Goal: Register for event/course

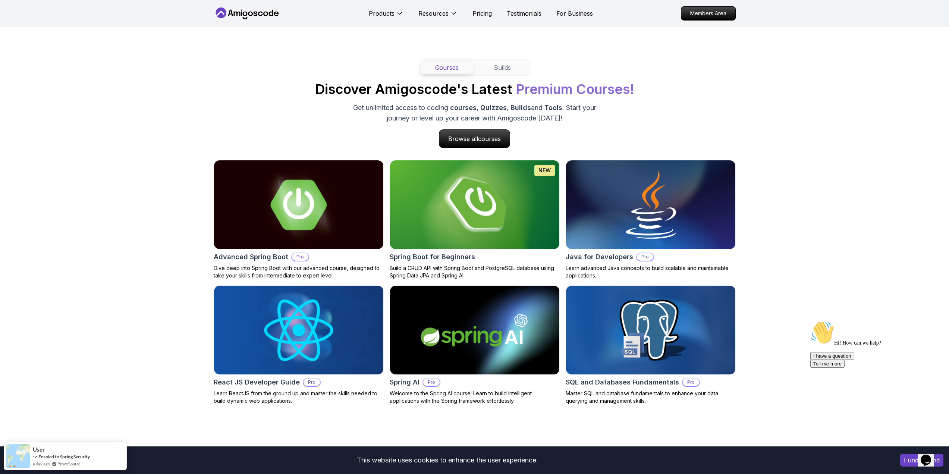
scroll to position [671, 0]
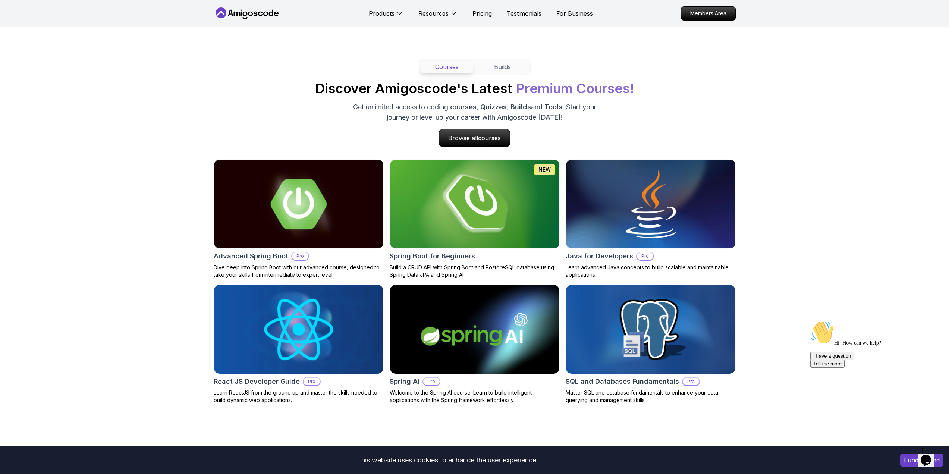
click at [496, 219] on img at bounding box center [475, 203] width 178 height 93
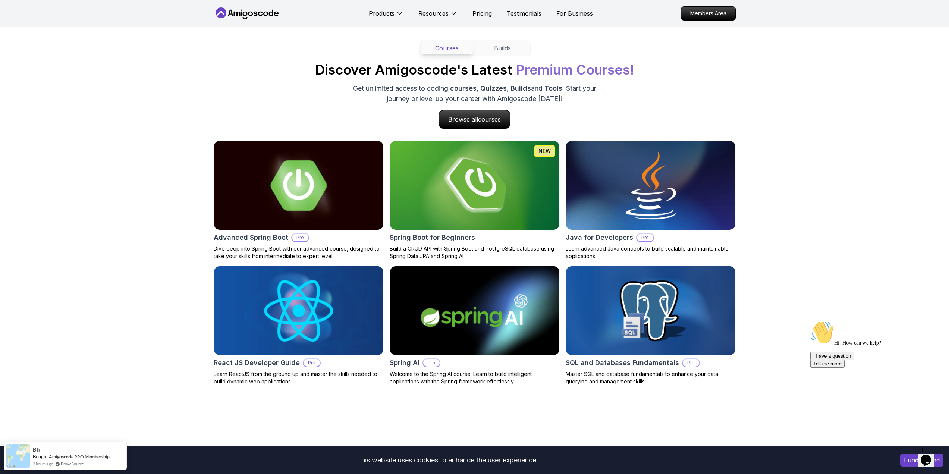
scroll to position [709, 0]
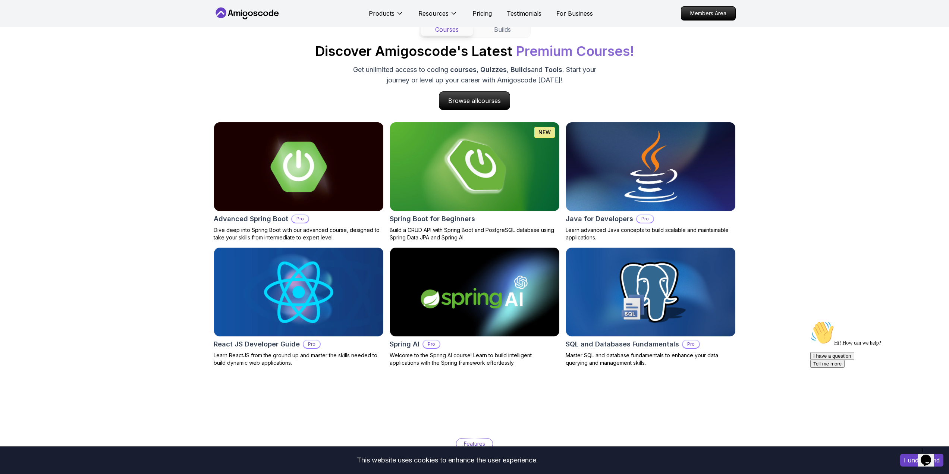
click at [672, 168] on img at bounding box center [651, 166] width 178 height 93
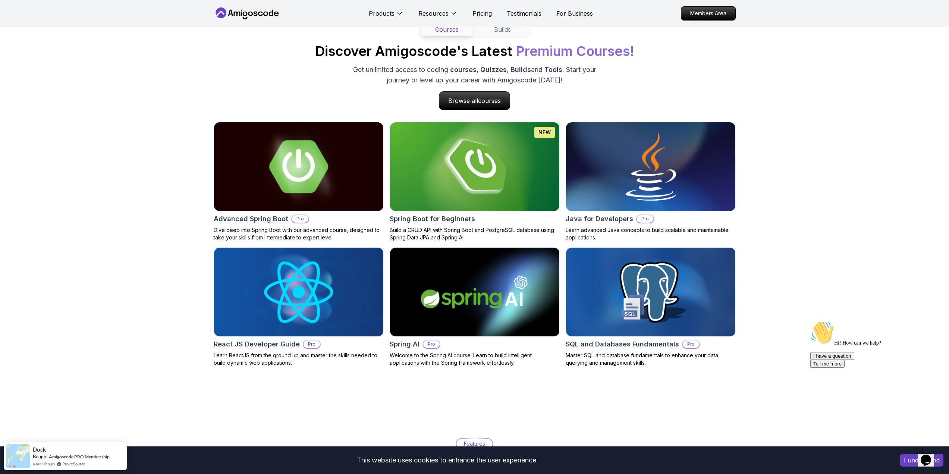
click at [336, 169] on img at bounding box center [299, 166] width 178 height 93
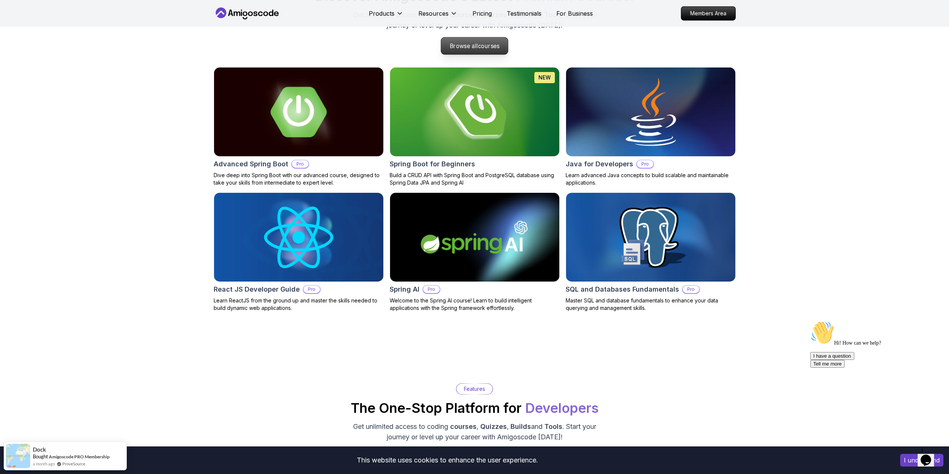
scroll to position [671, 0]
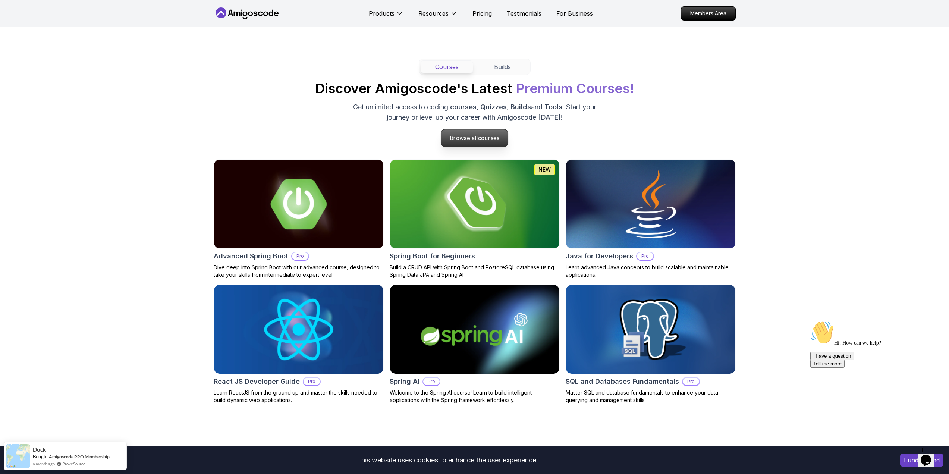
click at [445, 142] on p "Browse all courses" at bounding box center [474, 137] width 67 height 17
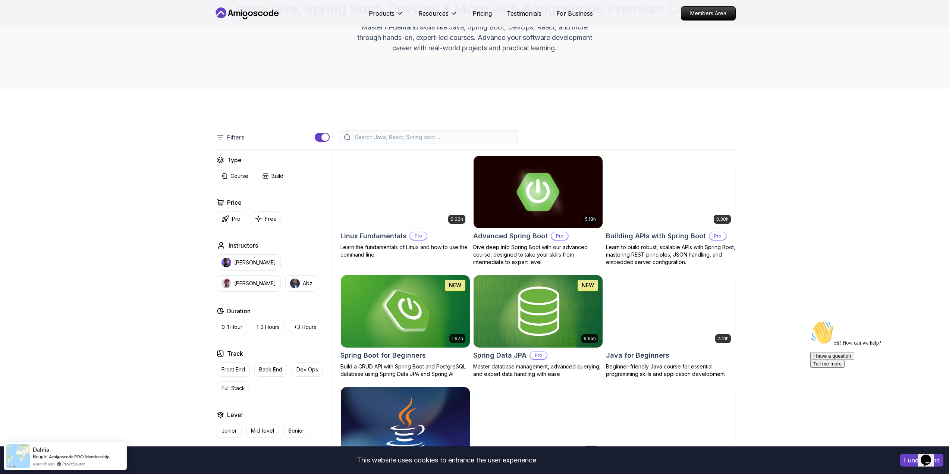
scroll to position [75, 0]
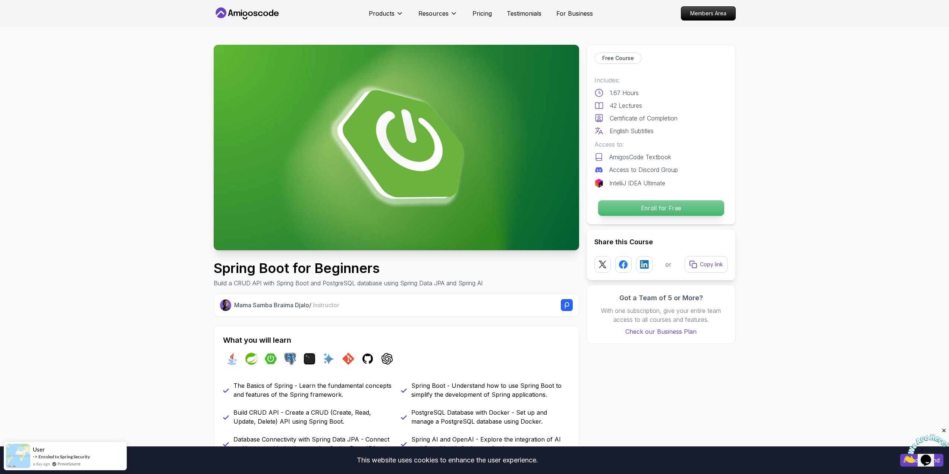
click at [643, 203] on p "Enroll for Free" at bounding box center [661, 208] width 126 height 16
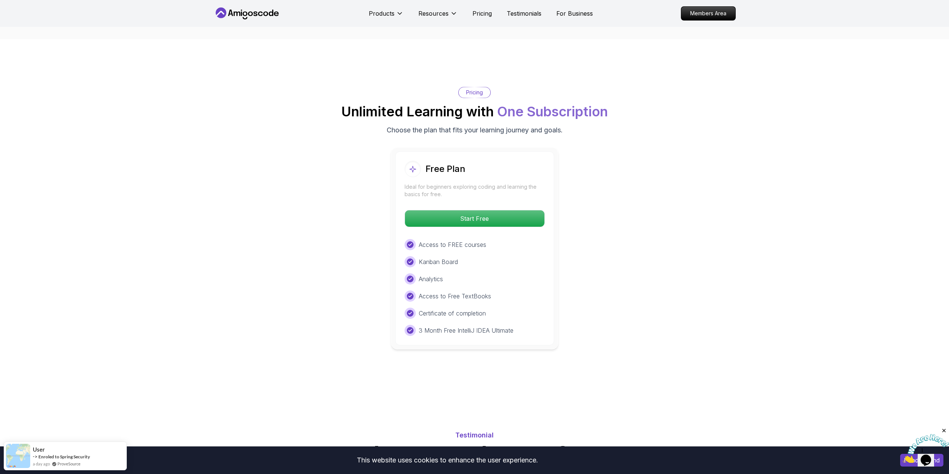
scroll to position [1465, 0]
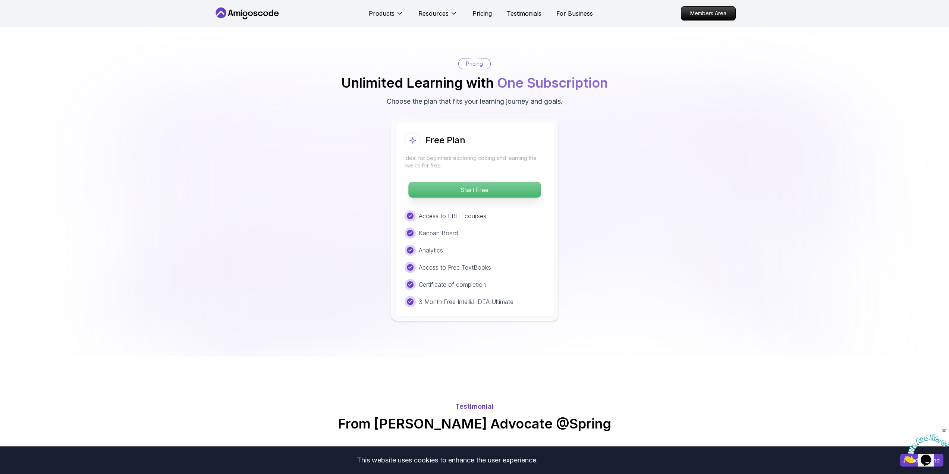
click at [496, 182] on p "Start Free" at bounding box center [474, 190] width 132 height 16
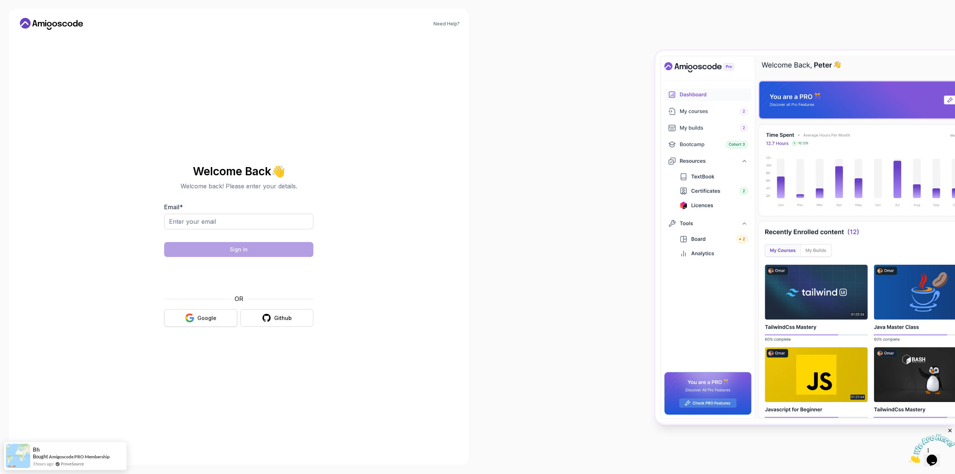
click at [200, 317] on div "Google" at bounding box center [206, 317] width 19 height 7
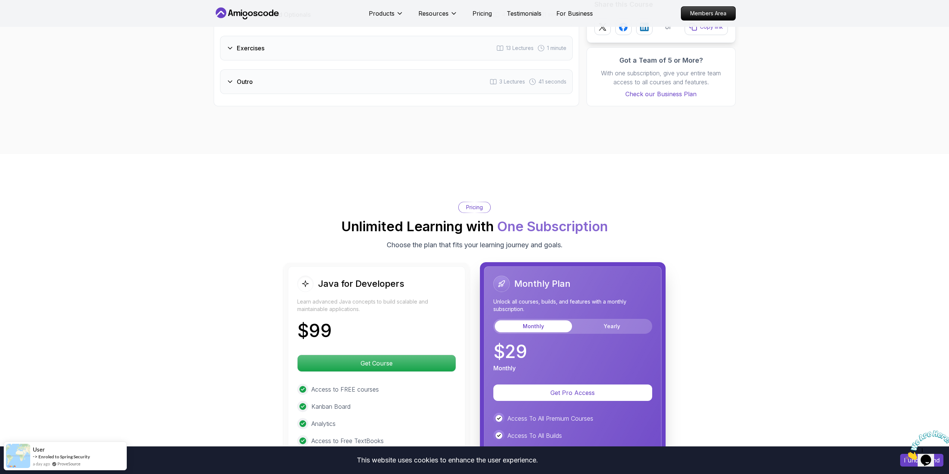
scroll to position [1417, 0]
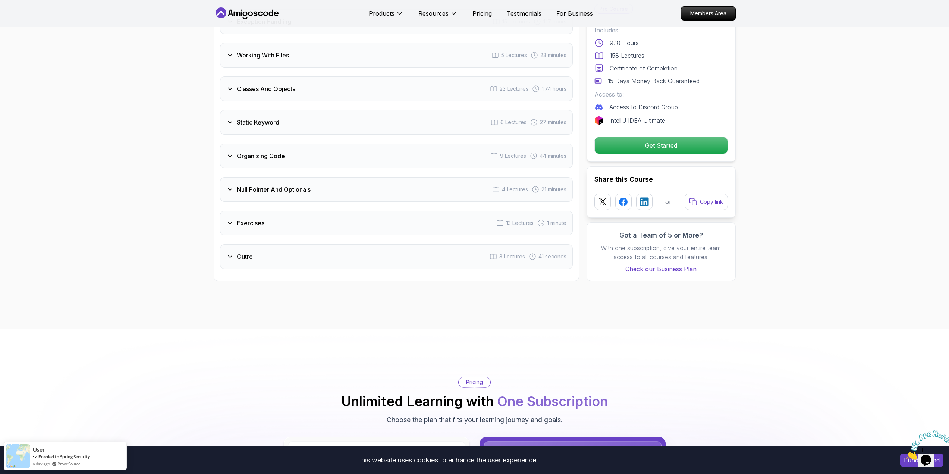
click at [226, 186] on icon at bounding box center [229, 189] width 7 height 7
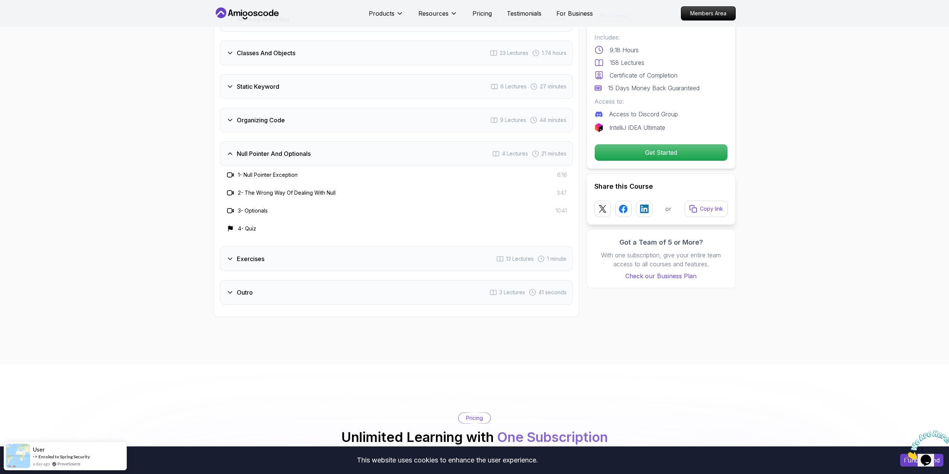
scroll to position [1382, 0]
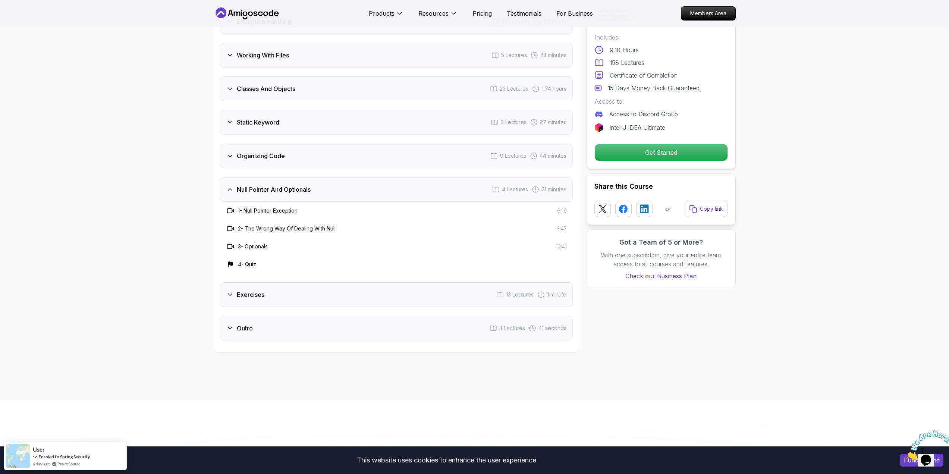
click at [256, 207] on h3 "1 - Null Pointer Exception" at bounding box center [268, 210] width 60 height 7
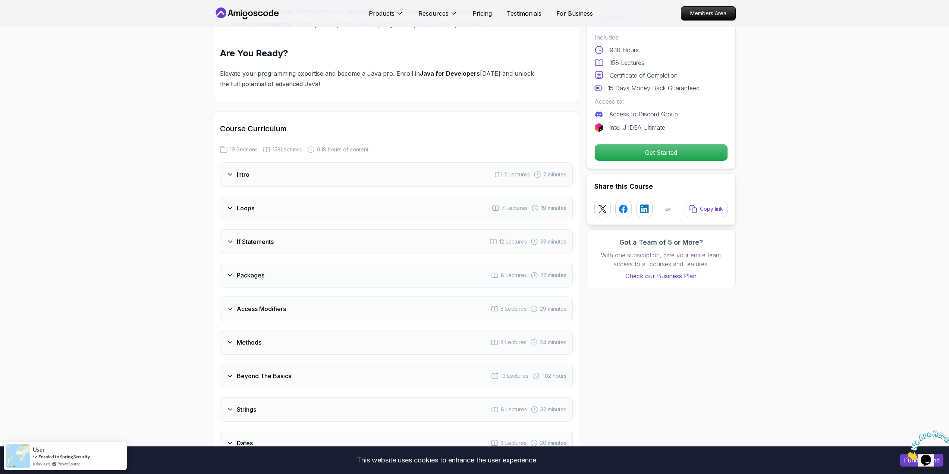
scroll to position [822, 0]
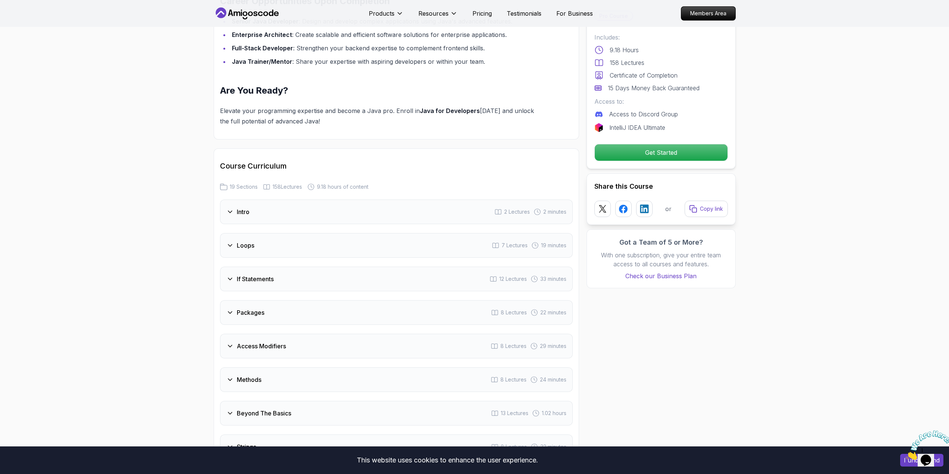
click at [246, 164] on div "Course Curriculum 19 Sections 158 Lectures 9.18 hours of content" at bounding box center [396, 176] width 353 height 30
click at [241, 200] on div "Intro 2 Lectures 2 minutes" at bounding box center [396, 212] width 353 height 25
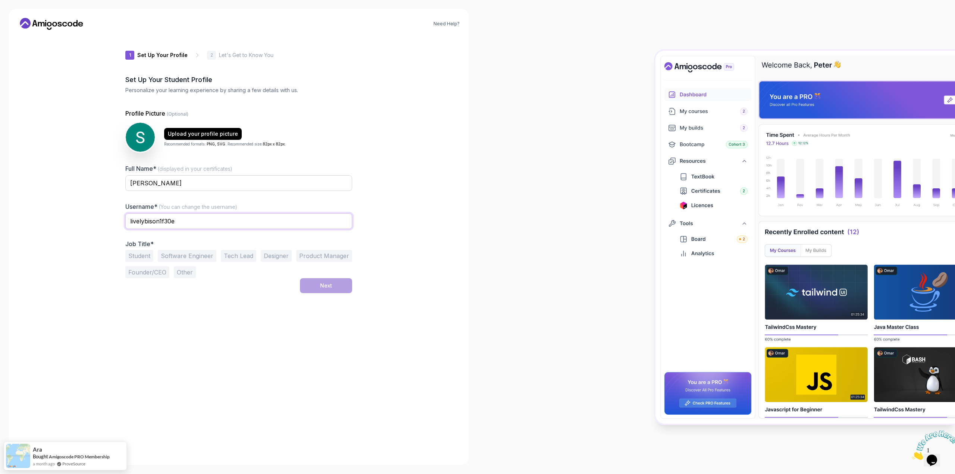
drag, startPoint x: 192, startPoint y: 218, endPoint x: 81, endPoint y: 220, distance: 111.2
click at [91, 219] on div "Need Help? 1 Set Up Your Profile 1 Set Up Your Profile 2 Let's Get to Know You …" at bounding box center [239, 237] width 460 height 456
type input "sanjarhasanboyev"
click at [169, 181] on input "[PERSON_NAME]" at bounding box center [238, 183] width 227 height 16
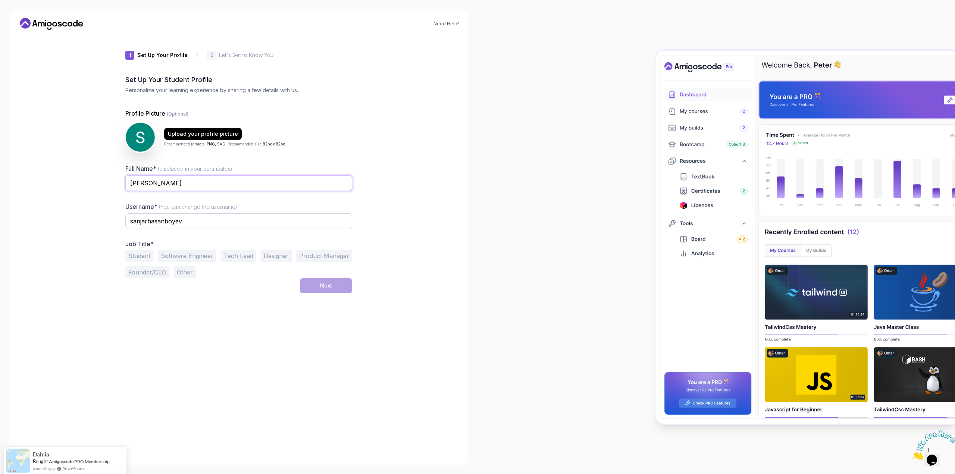
type input "[PERSON_NAME]"
click at [138, 252] on button "Student" at bounding box center [139, 256] width 28 height 12
click at [175, 261] on button "Software Engineer" at bounding box center [187, 256] width 59 height 12
click at [134, 256] on button "Student" at bounding box center [139, 256] width 28 height 12
click at [182, 256] on button "Software Engineer" at bounding box center [187, 256] width 59 height 12
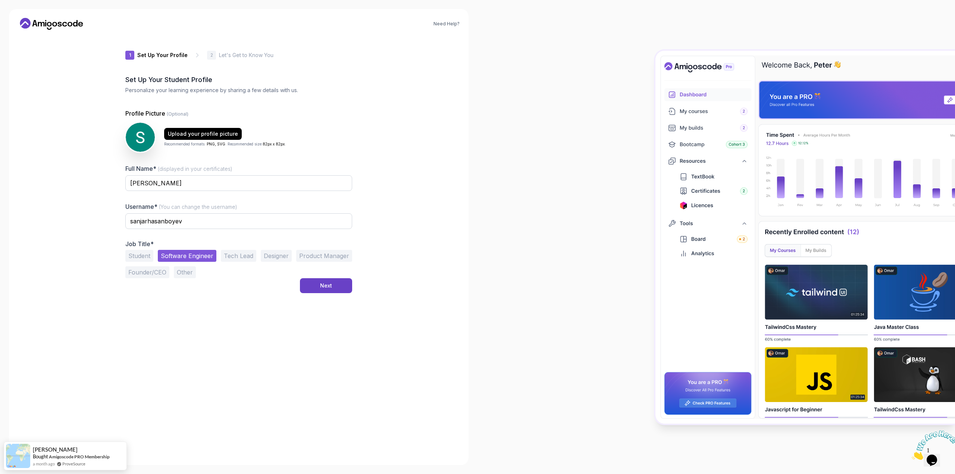
click at [145, 258] on button "Student" at bounding box center [139, 256] width 28 height 12
click at [336, 281] on button "Next" at bounding box center [326, 285] width 52 height 15
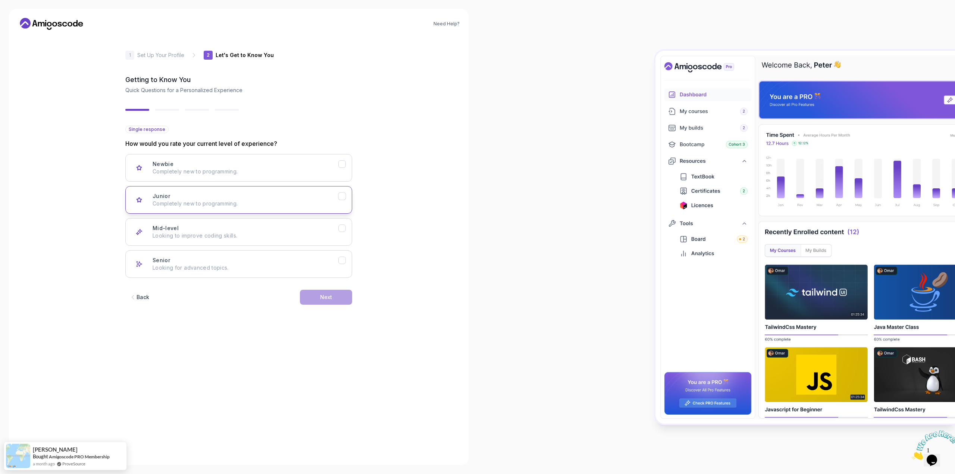
click at [319, 194] on div "Junior Completely new to programming." at bounding box center [246, 199] width 186 height 15
click at [329, 294] on div "Next" at bounding box center [326, 297] width 12 height 7
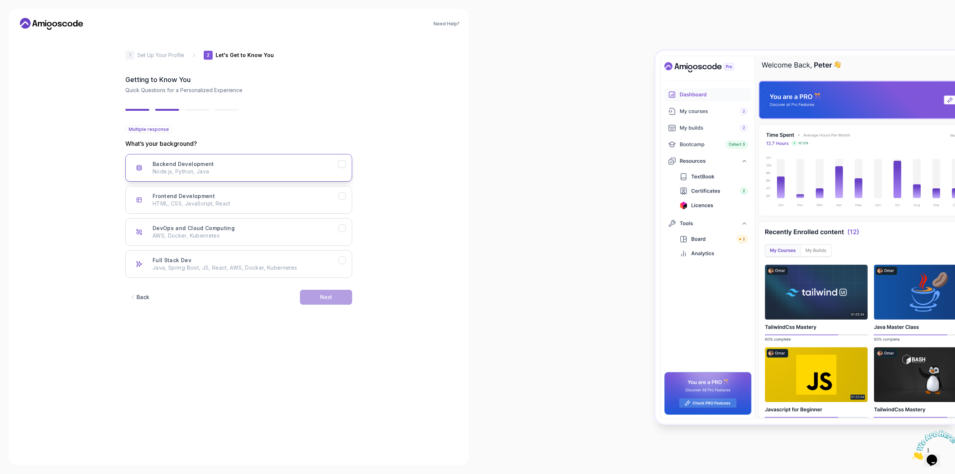
click at [256, 159] on button "Backend Development Node.js, Python, Java" at bounding box center [238, 168] width 227 height 28
click at [323, 200] on p "HTML, CSS, JavaScript, React" at bounding box center [246, 203] width 186 height 7
click at [335, 303] on button "Next" at bounding box center [326, 297] width 52 height 15
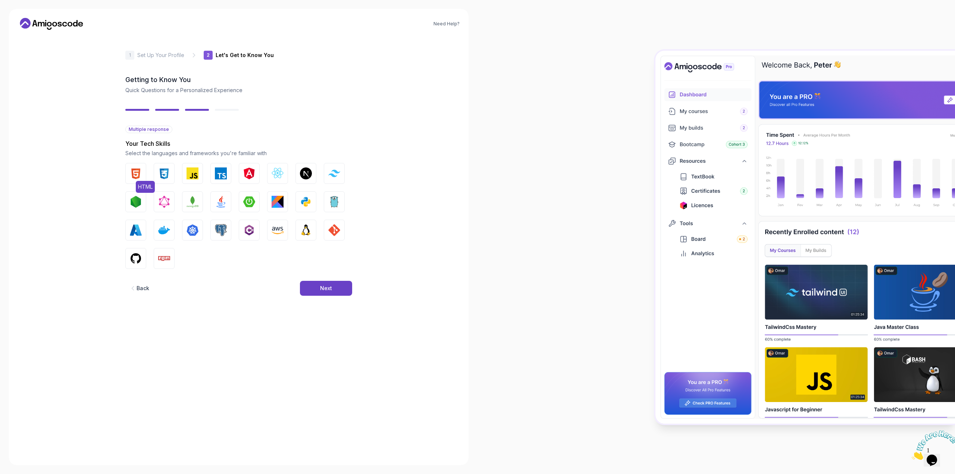
click at [135, 176] on img "button" at bounding box center [136, 173] width 12 height 12
click at [166, 175] on img "button" at bounding box center [164, 173] width 12 height 12
click at [189, 175] on img "button" at bounding box center [192, 173] width 12 height 12
click at [215, 174] on img "button" at bounding box center [221, 173] width 12 height 12
click at [285, 178] on button "React.js" at bounding box center [277, 173] width 21 height 21
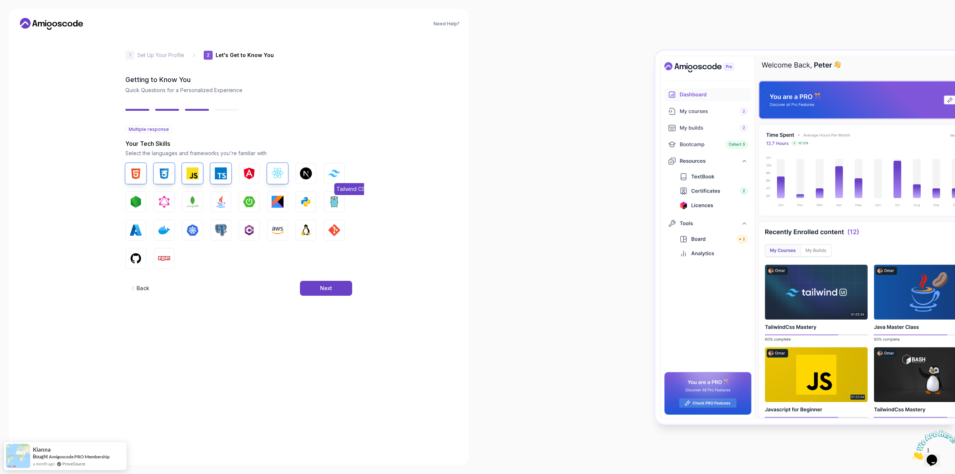
click at [334, 171] on img "button" at bounding box center [334, 173] width 12 height 7
click at [137, 203] on img "button" at bounding box center [136, 202] width 12 height 12
click at [195, 200] on img "button" at bounding box center [192, 202] width 12 height 12
click at [214, 200] on button "Java" at bounding box center [220, 201] width 21 height 21
click at [248, 200] on img "button" at bounding box center [249, 202] width 12 height 12
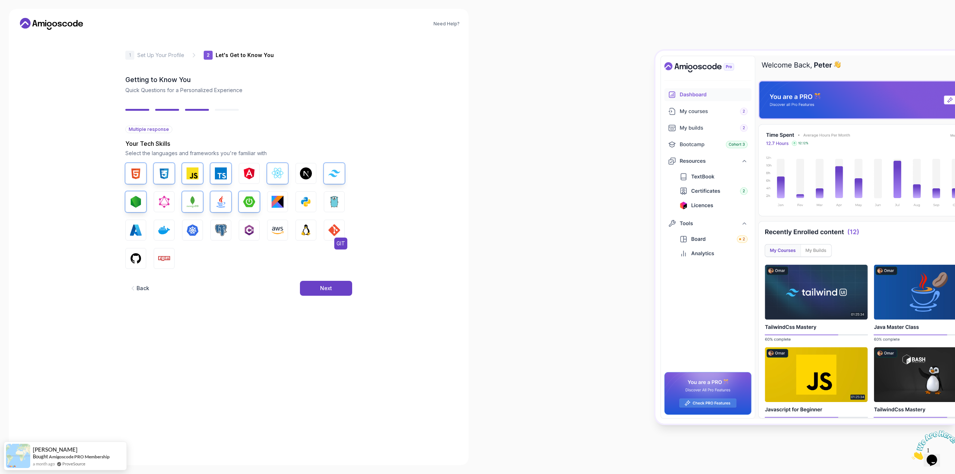
click at [332, 231] on img "button" at bounding box center [334, 230] width 12 height 12
click at [137, 250] on button "GitHub" at bounding box center [135, 258] width 21 height 21
click at [163, 255] on img "button" at bounding box center [164, 259] width 12 height 12
click at [324, 288] on div "Next" at bounding box center [326, 288] width 12 height 7
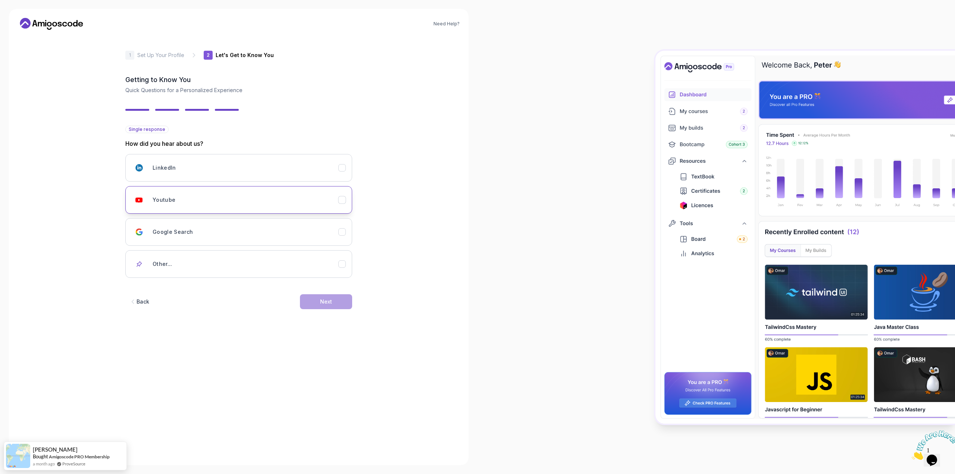
click at [269, 204] on div "Youtube" at bounding box center [246, 199] width 186 height 15
click at [326, 301] on div "Next" at bounding box center [326, 301] width 12 height 7
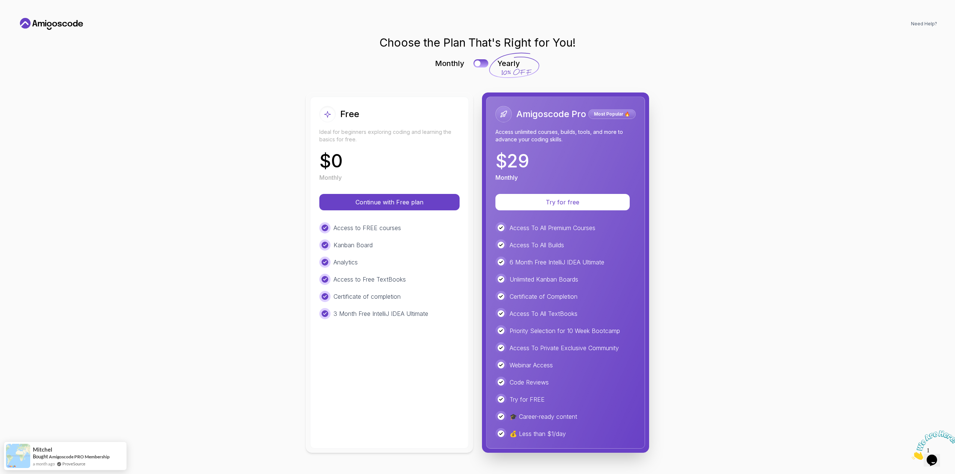
click at [386, 112] on div "Free" at bounding box center [389, 114] width 140 height 16
drag, startPoint x: 522, startPoint y: 60, endPoint x: 536, endPoint y: 73, distance: 19.3
click at [536, 73] on icon at bounding box center [513, 65] width 51 height 27
click at [389, 201] on p "Continue with Free plan" at bounding box center [389, 202] width 116 height 9
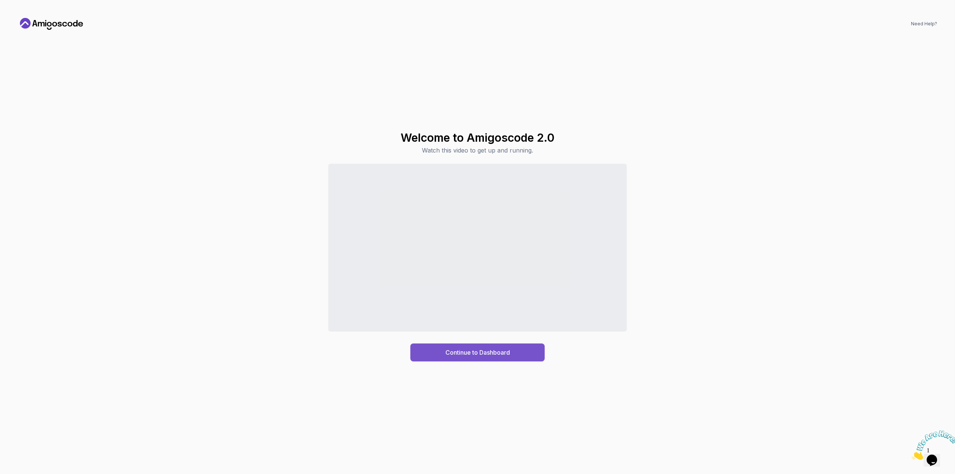
click at [501, 353] on div "Continue to Dashboard" at bounding box center [477, 352] width 65 height 9
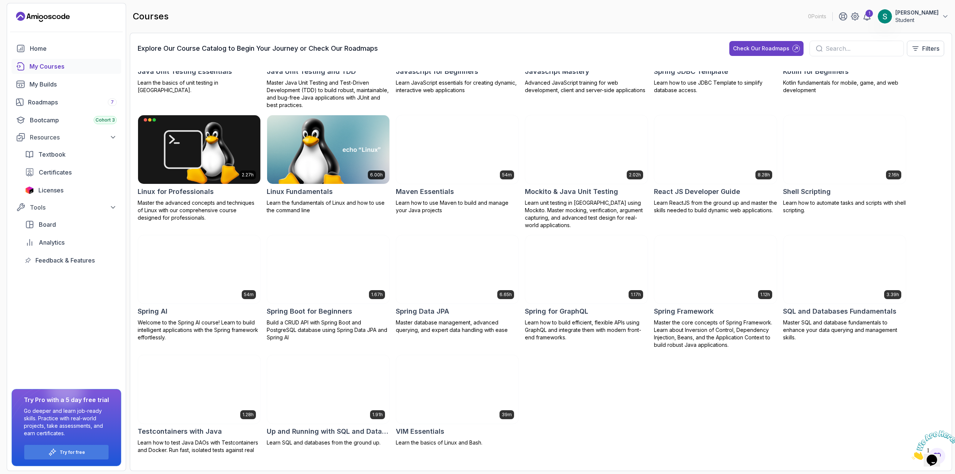
scroll to position [541, 0]
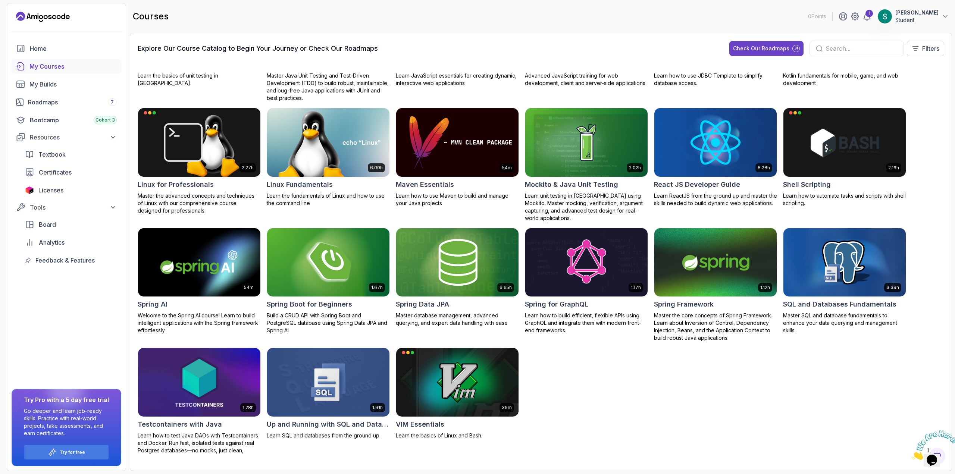
click at [699, 280] on img at bounding box center [715, 262] width 128 height 72
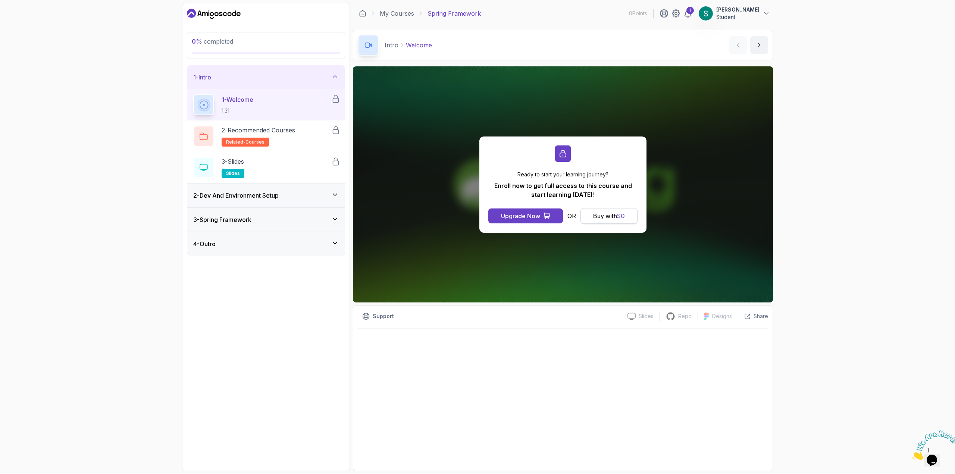
click at [599, 217] on div "Buy with $ 0" at bounding box center [609, 215] width 32 height 9
click at [293, 197] on div "2 - Dev And Environment Setup" at bounding box center [265, 195] width 145 height 9
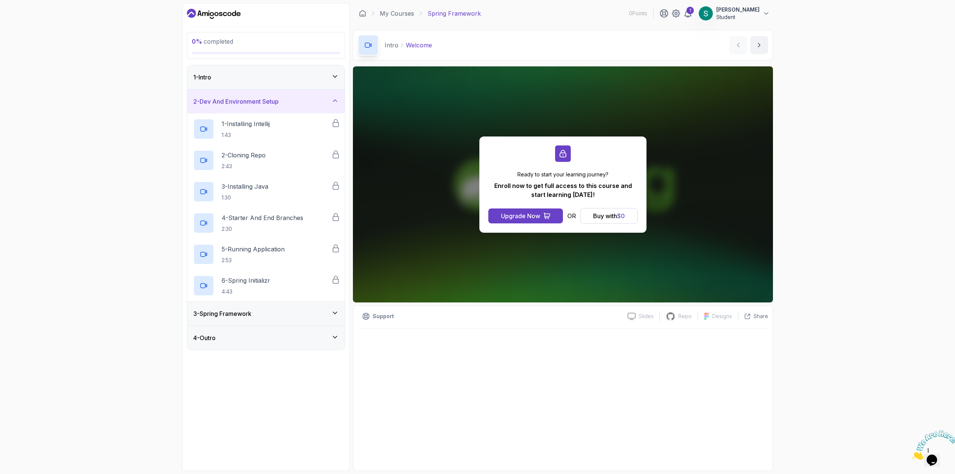
click at [298, 317] on div "3 - Spring Framework" at bounding box center [265, 313] width 145 height 9
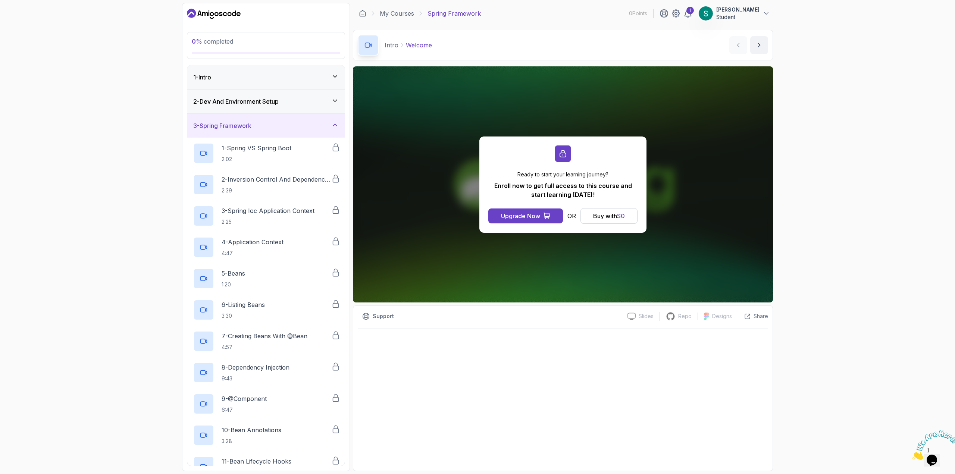
click at [279, 66] on div "1 - Intro" at bounding box center [265, 77] width 157 height 24
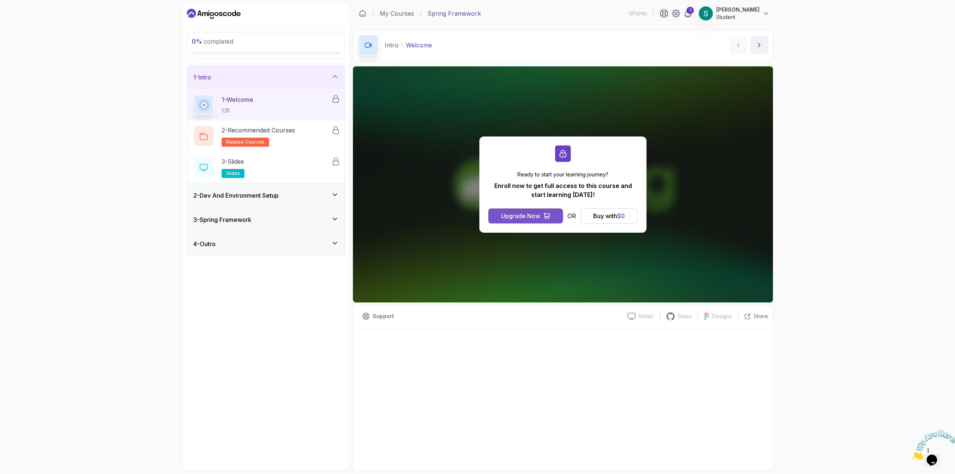
click at [522, 211] on div "Upgrade Now" at bounding box center [520, 215] width 39 height 9
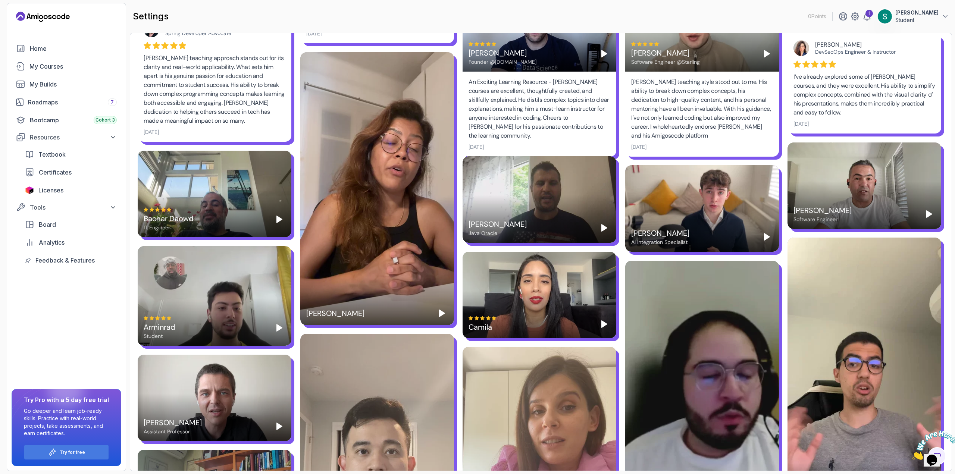
scroll to position [559, 0]
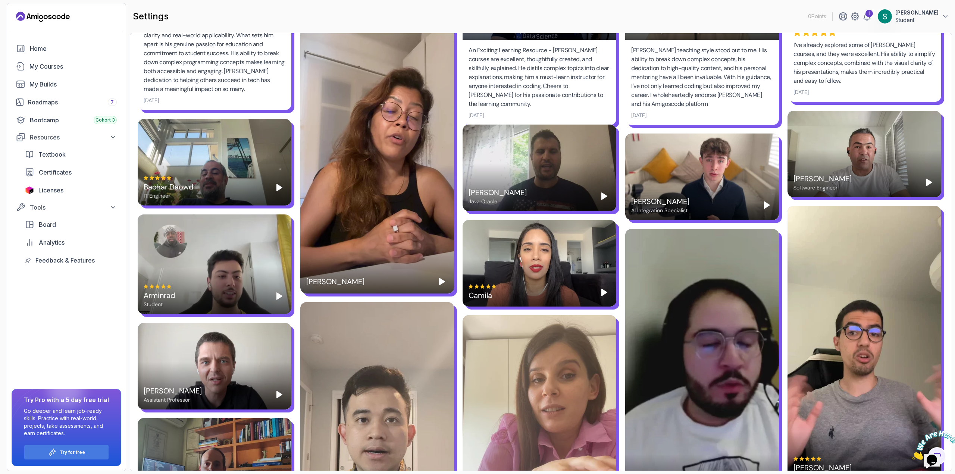
click at [602, 197] on polygon "Play" at bounding box center [604, 196] width 5 height 7
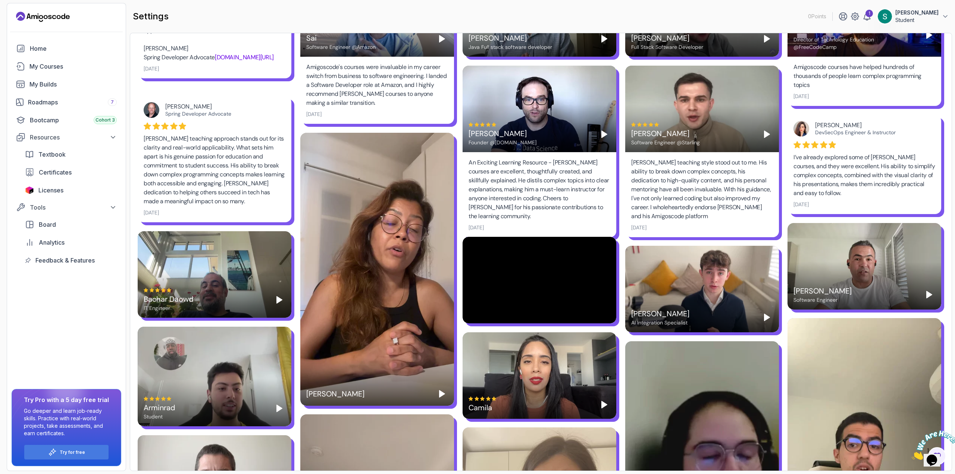
scroll to position [529, 0]
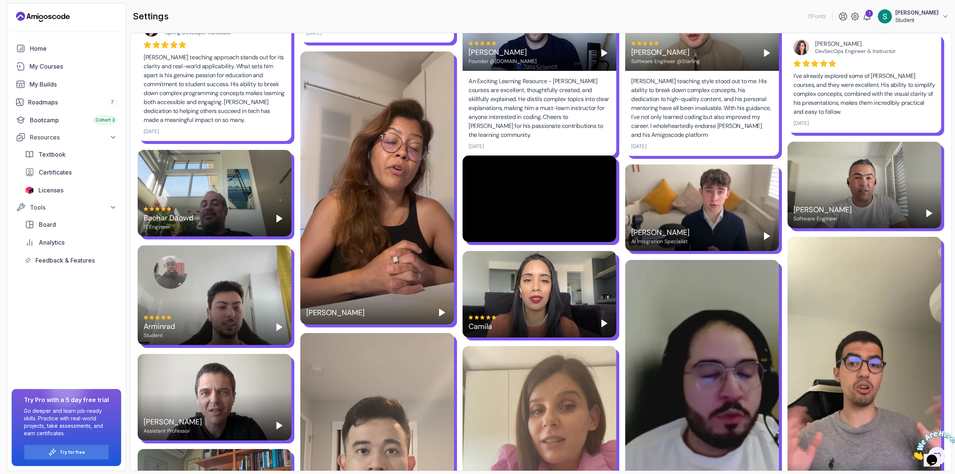
click at [276, 331] on icon "Play" at bounding box center [279, 327] width 9 height 9
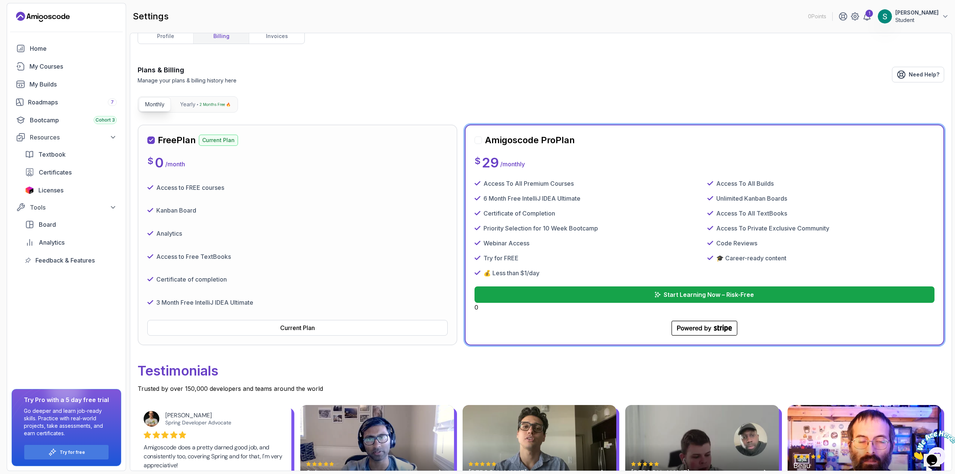
scroll to position [0, 0]
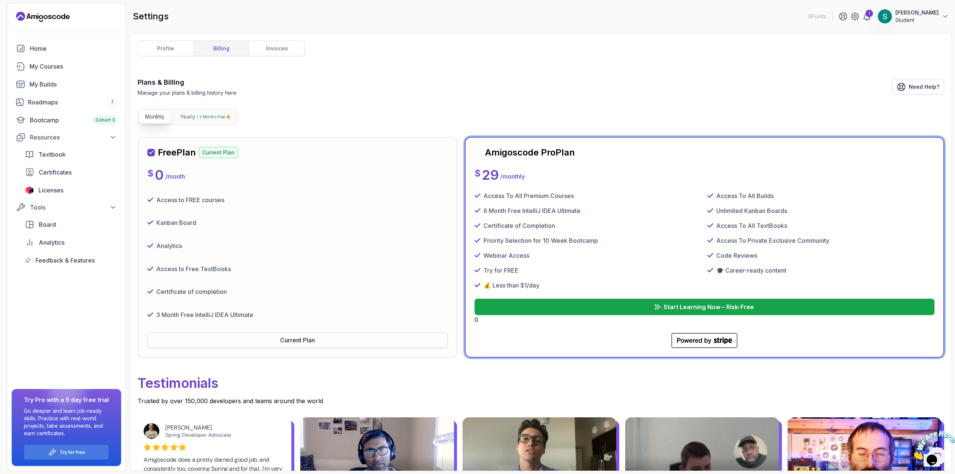
click at [288, 341] on div "Current Plan" at bounding box center [297, 340] width 35 height 9
click at [175, 49] on link "profile" at bounding box center [165, 48] width 55 height 15
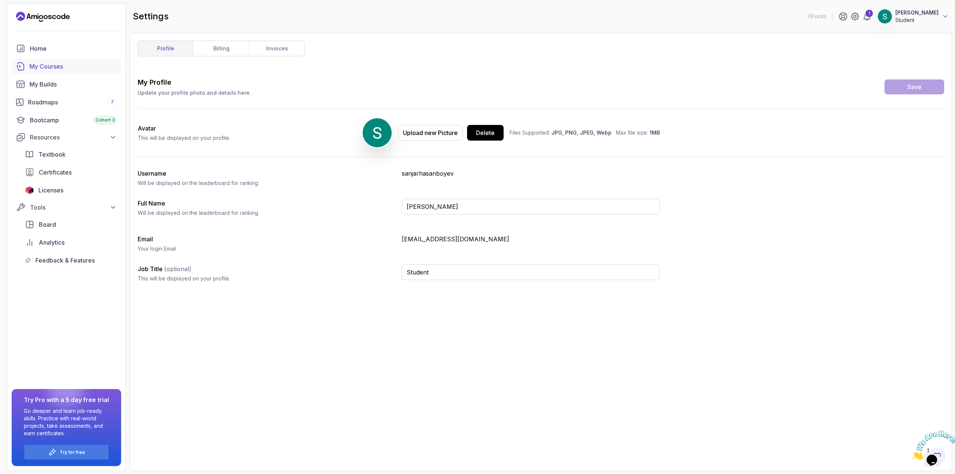
click at [48, 68] on div "My Courses" at bounding box center [72, 66] width 87 height 9
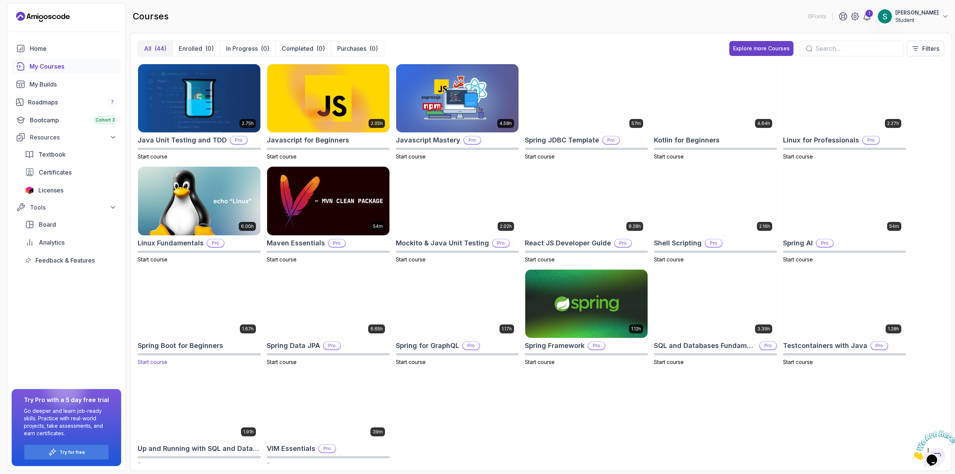
scroll to position [410, 0]
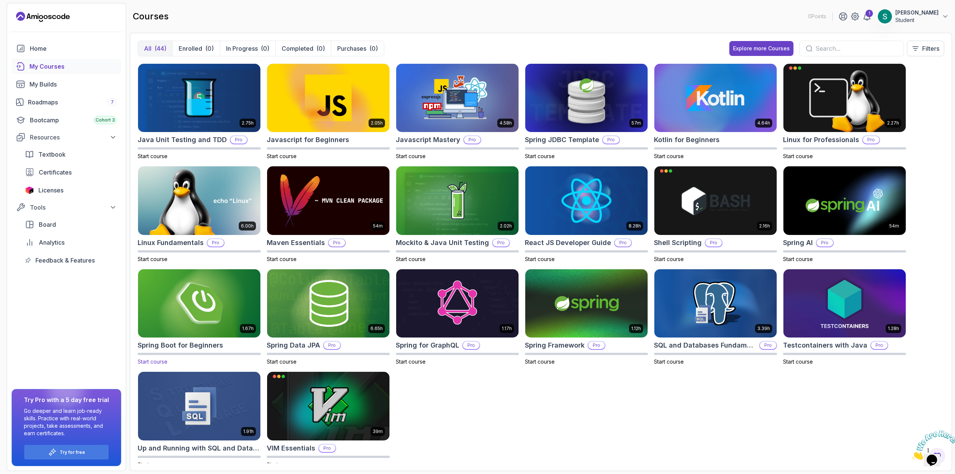
click at [211, 298] on img at bounding box center [199, 303] width 128 height 72
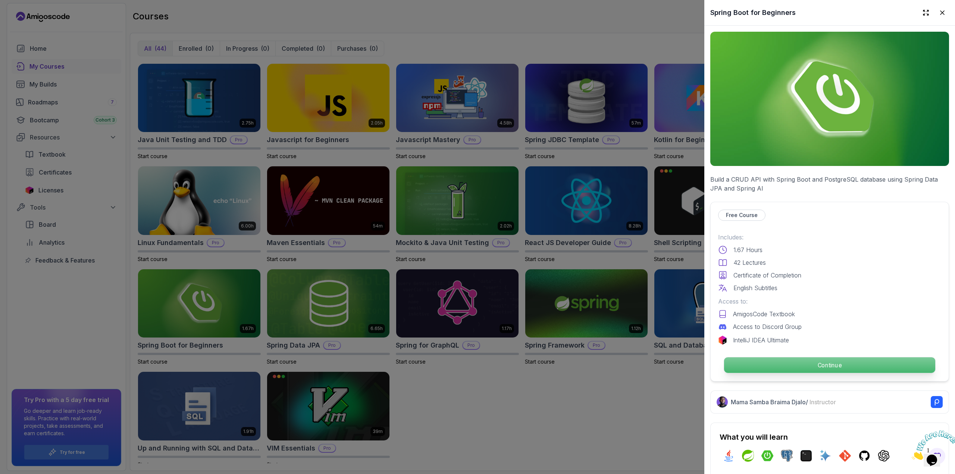
click at [805, 363] on p "Continue" at bounding box center [829, 365] width 211 height 16
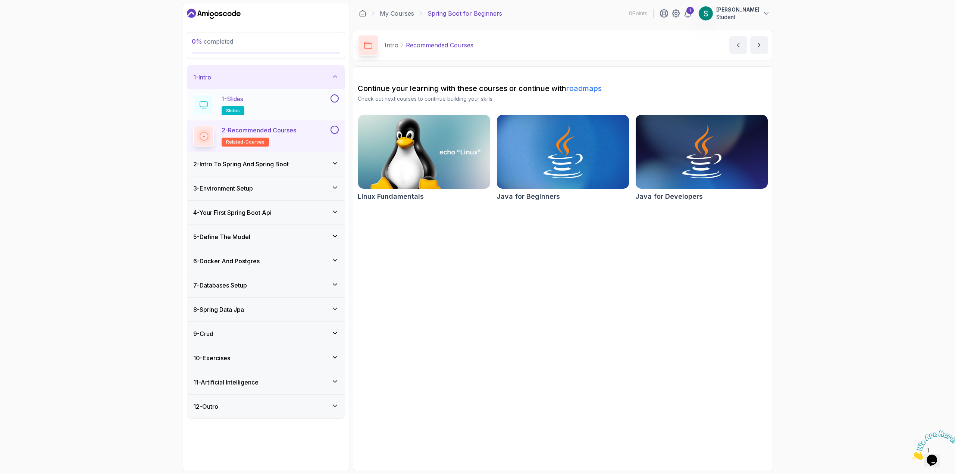
click at [286, 103] on div "1 - Slides slides" at bounding box center [261, 104] width 136 height 21
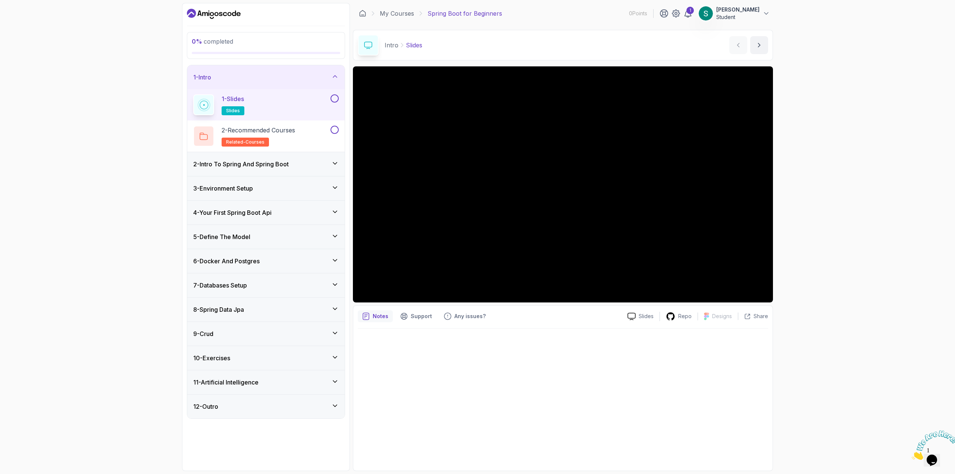
click at [262, 160] on h3 "2 - Intro To Spring And Spring Boot" at bounding box center [240, 164] width 95 height 9
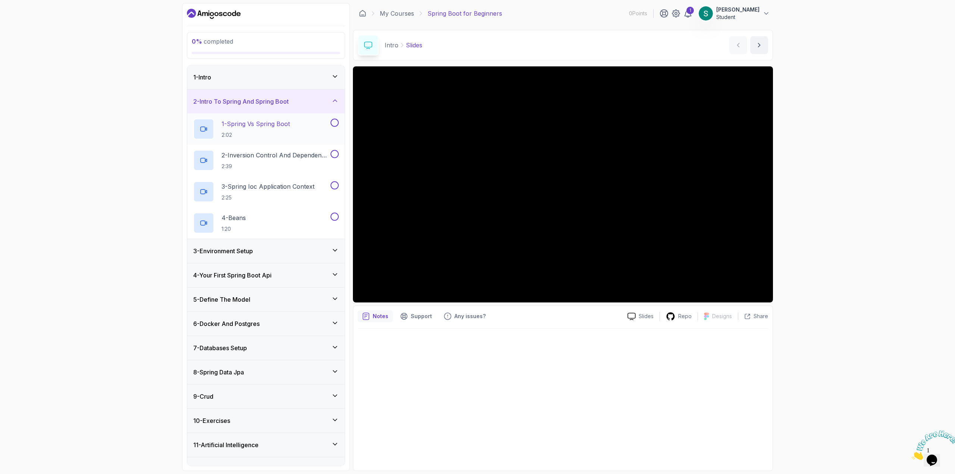
click at [268, 128] on p "1 - Spring Vs Spring Boot" at bounding box center [256, 123] width 68 height 9
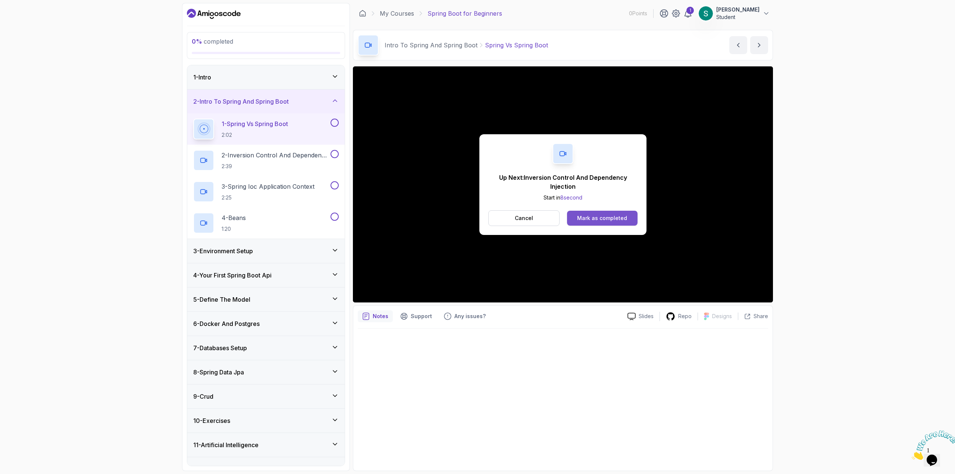
click at [590, 216] on div "Mark as completed" at bounding box center [602, 217] width 50 height 7
